Goal: Check status: Check status

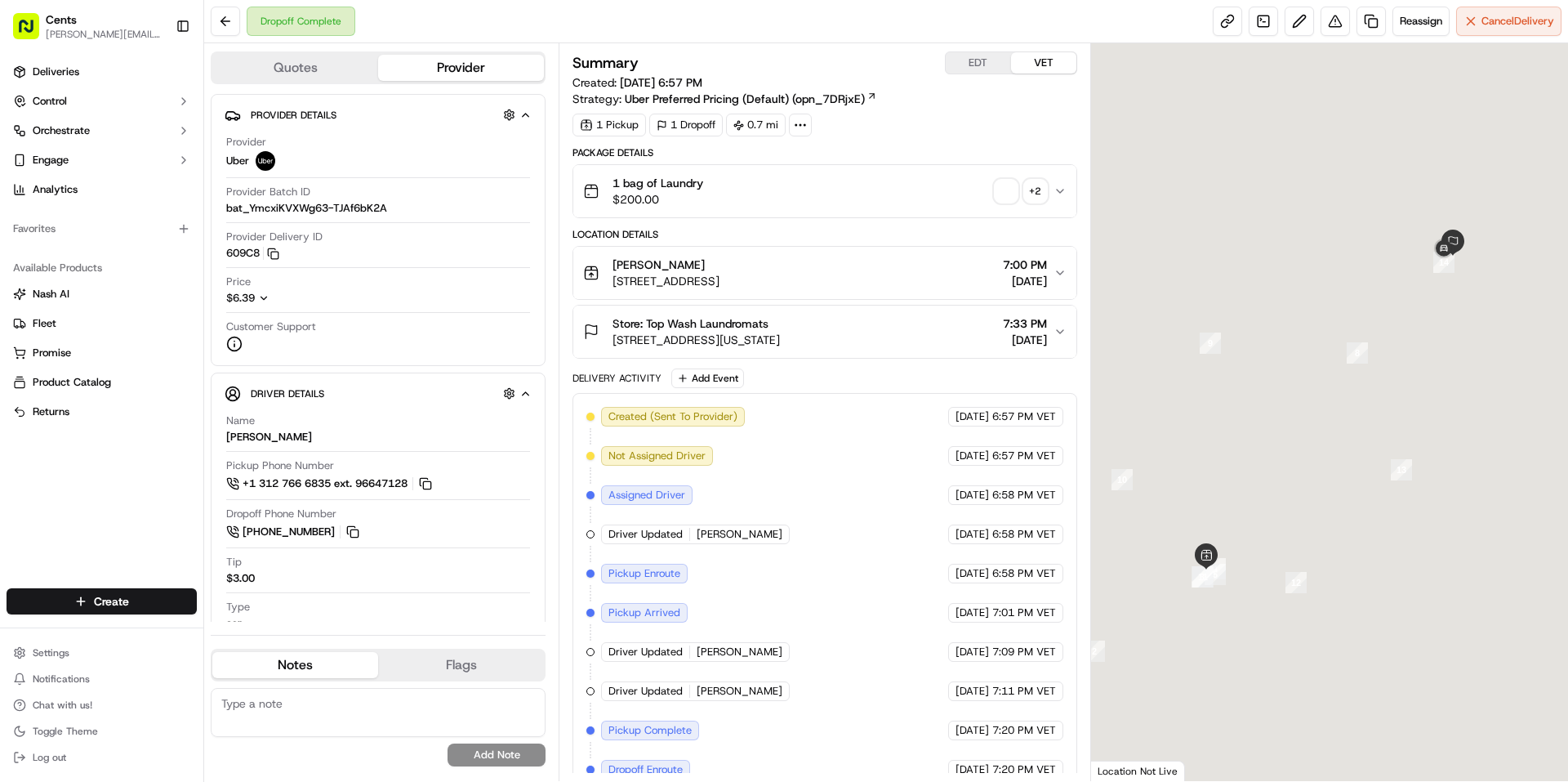
click at [1006, 190] on span "button" at bounding box center [1006, 191] width 23 height 23
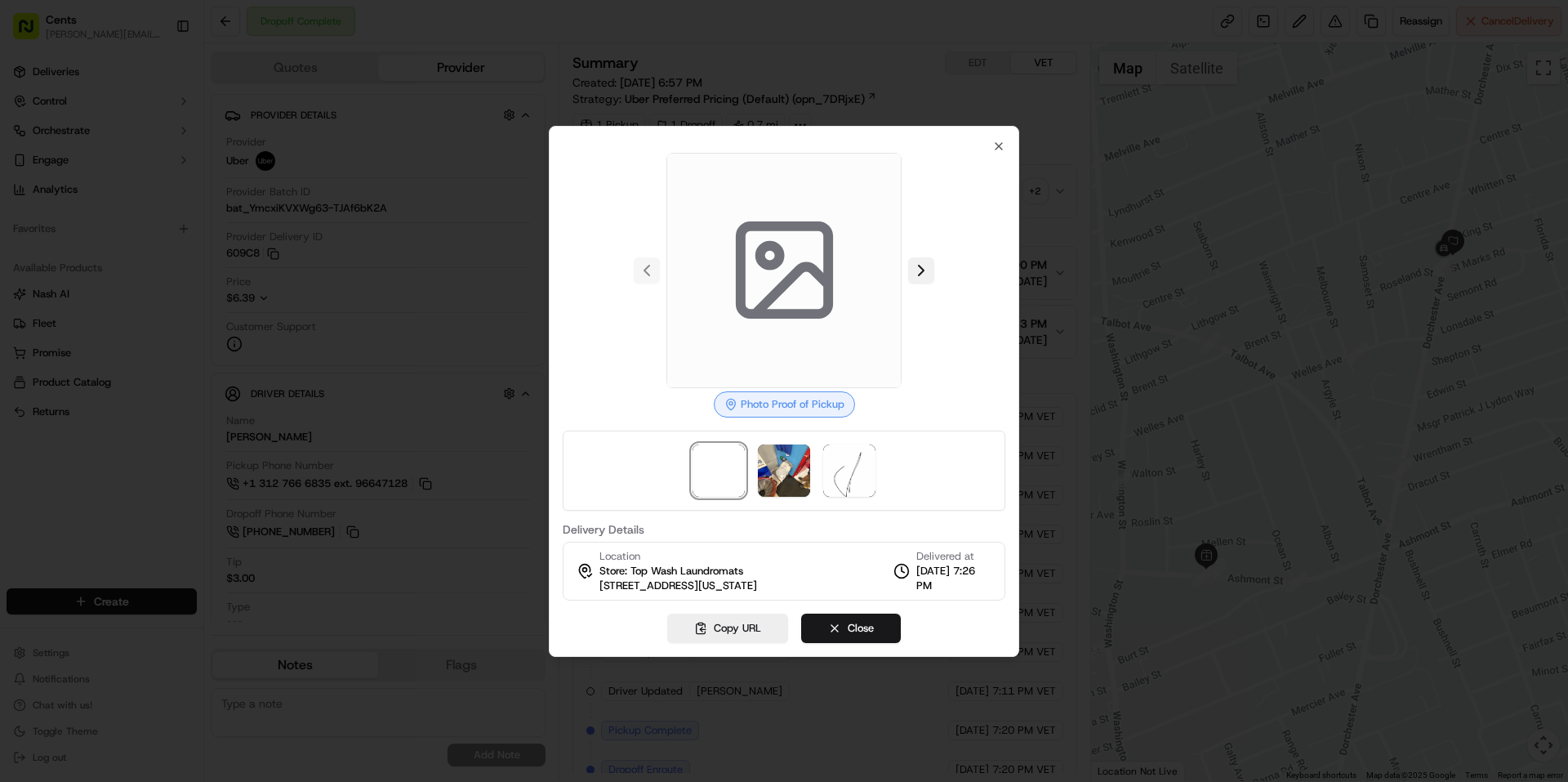
click at [922, 258] on button at bounding box center [922, 271] width 26 height 26
